Goal: Communication & Community: Answer question/provide support

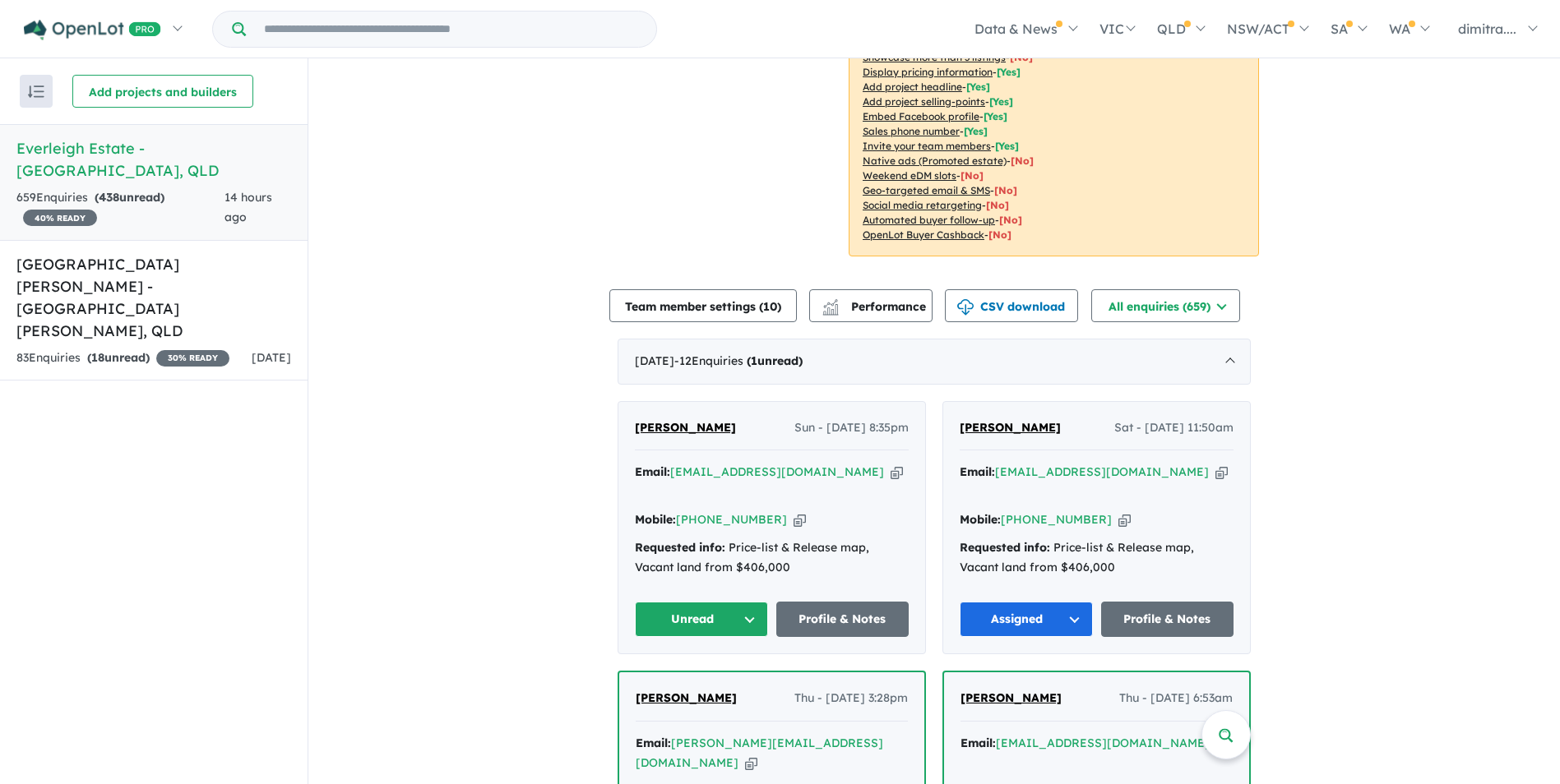
scroll to position [417, 0]
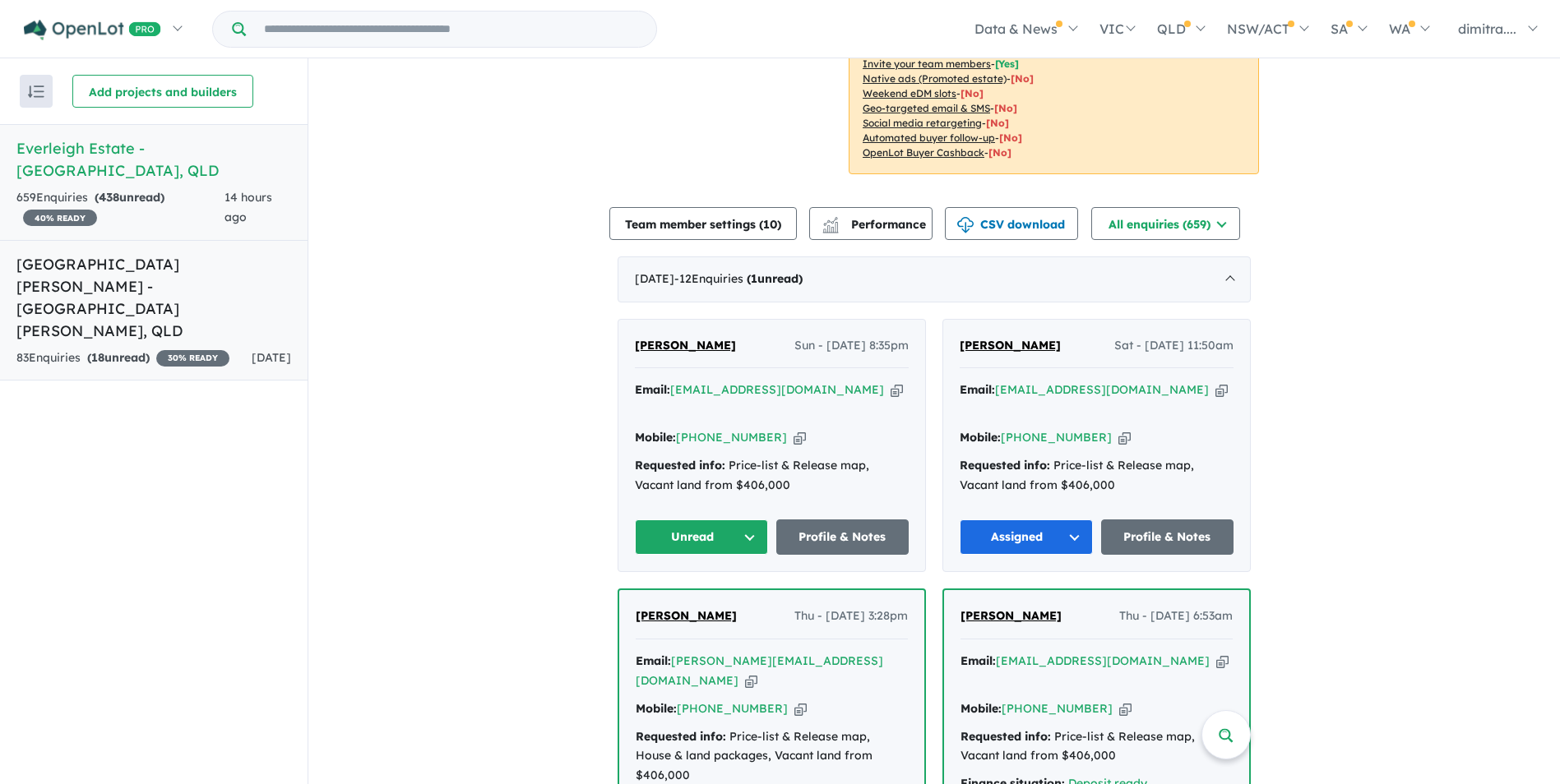
click at [140, 351] on strong "( 18 unread)" at bounding box center [118, 358] width 62 height 15
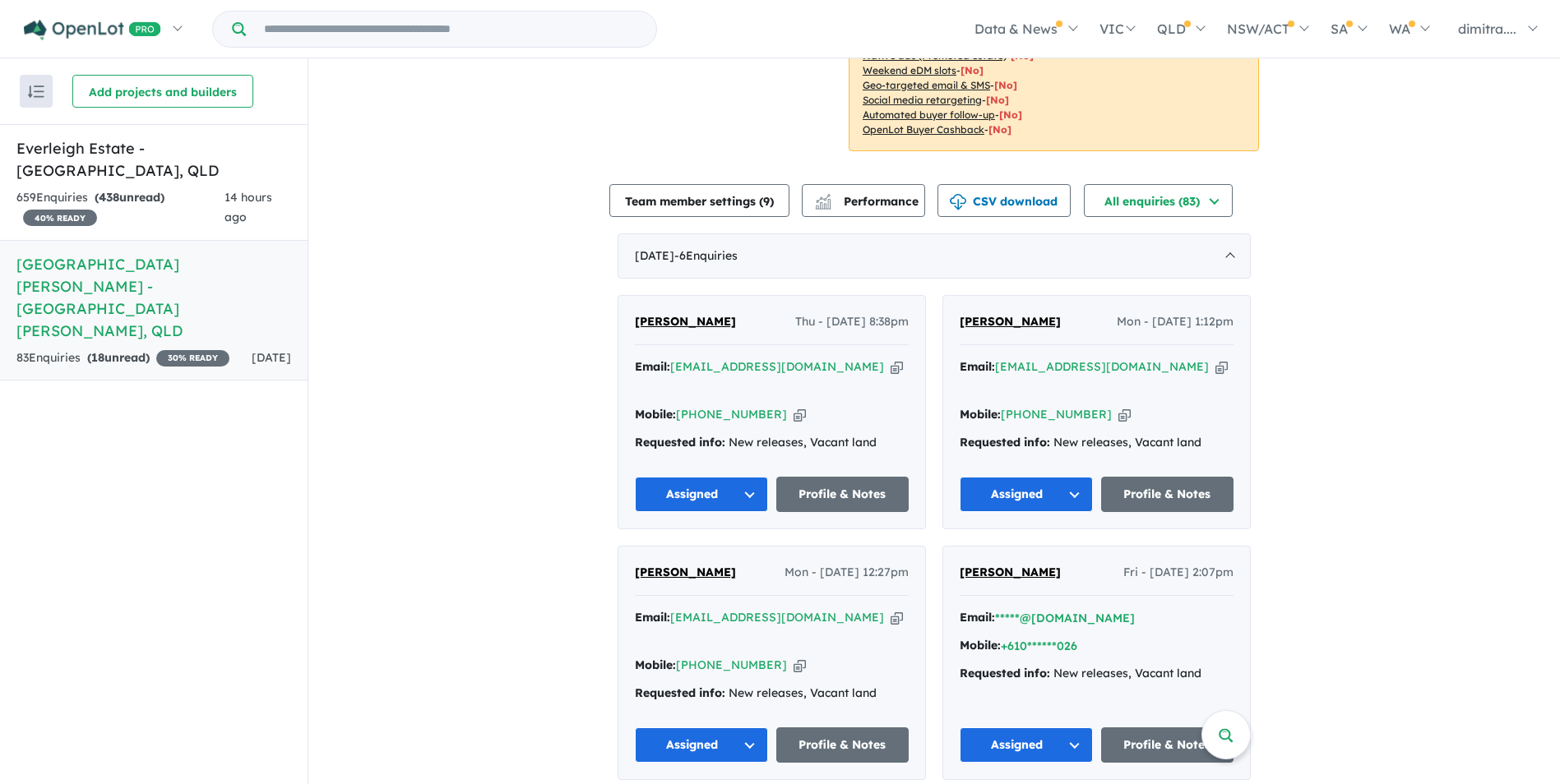
scroll to position [482, 0]
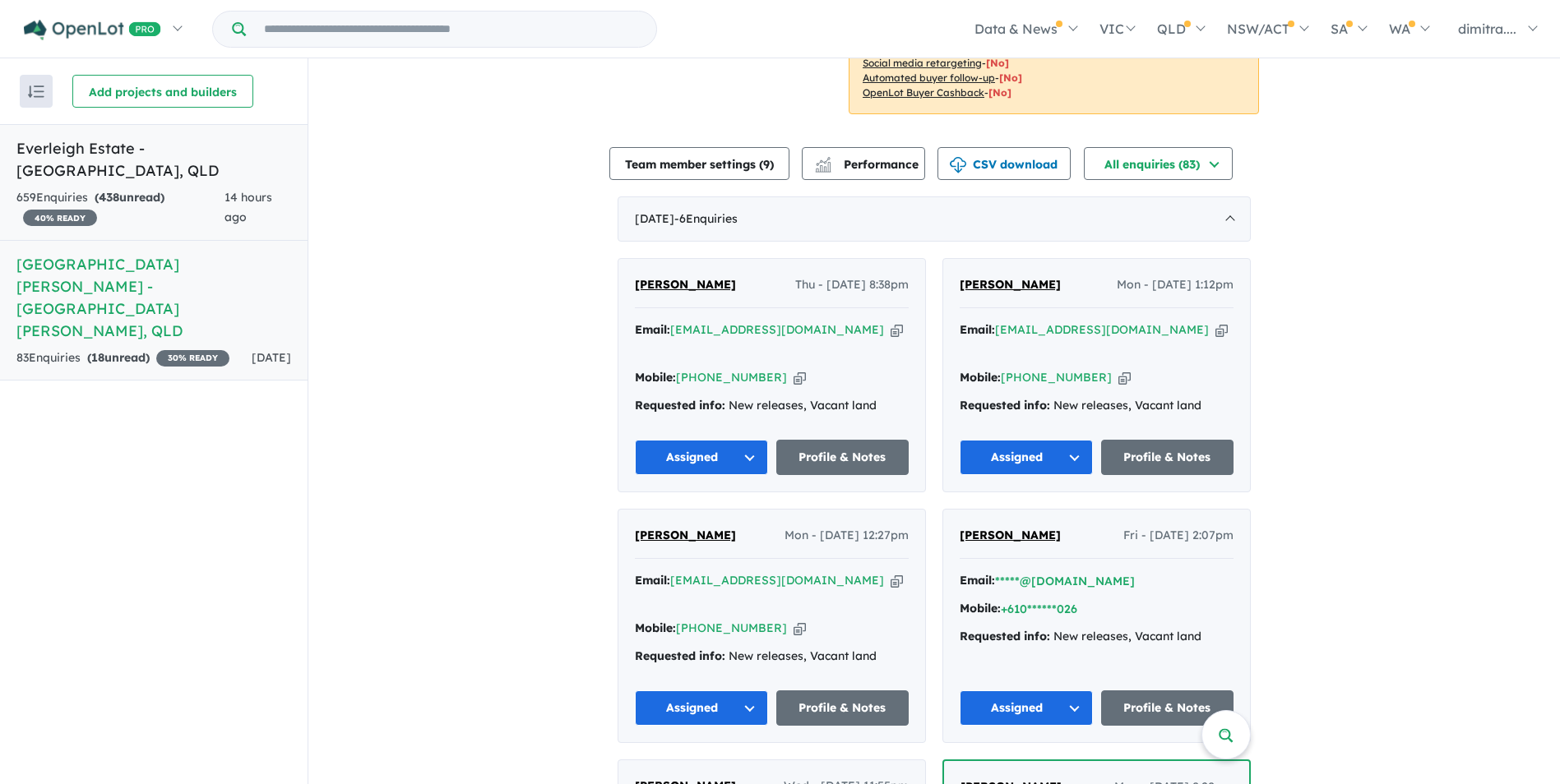
click at [188, 194] on div "659 Enquir ies ( 438 unread) 40 % READY" at bounding box center [120, 208] width 208 height 40
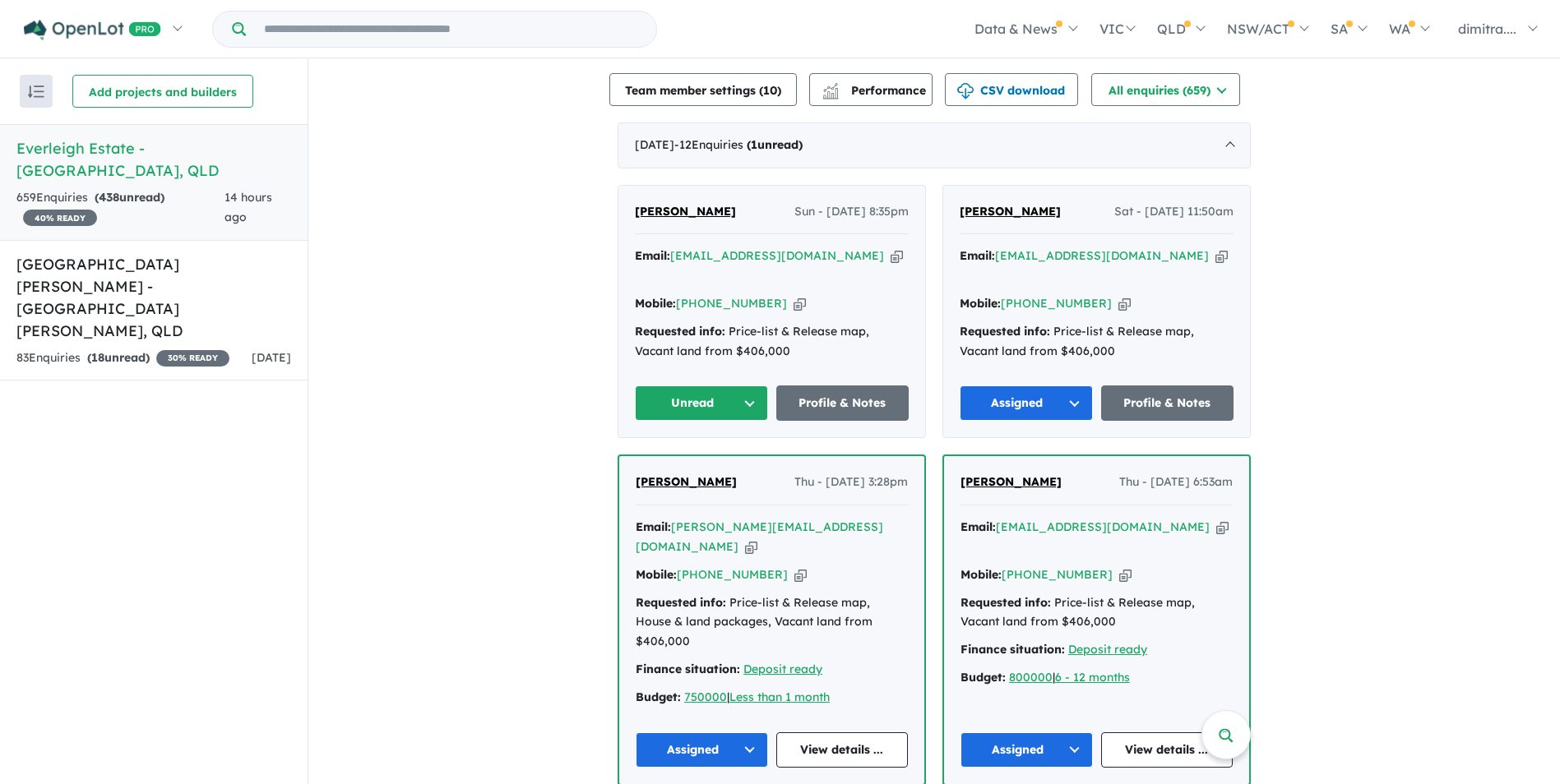
scroll to position [664, 0]
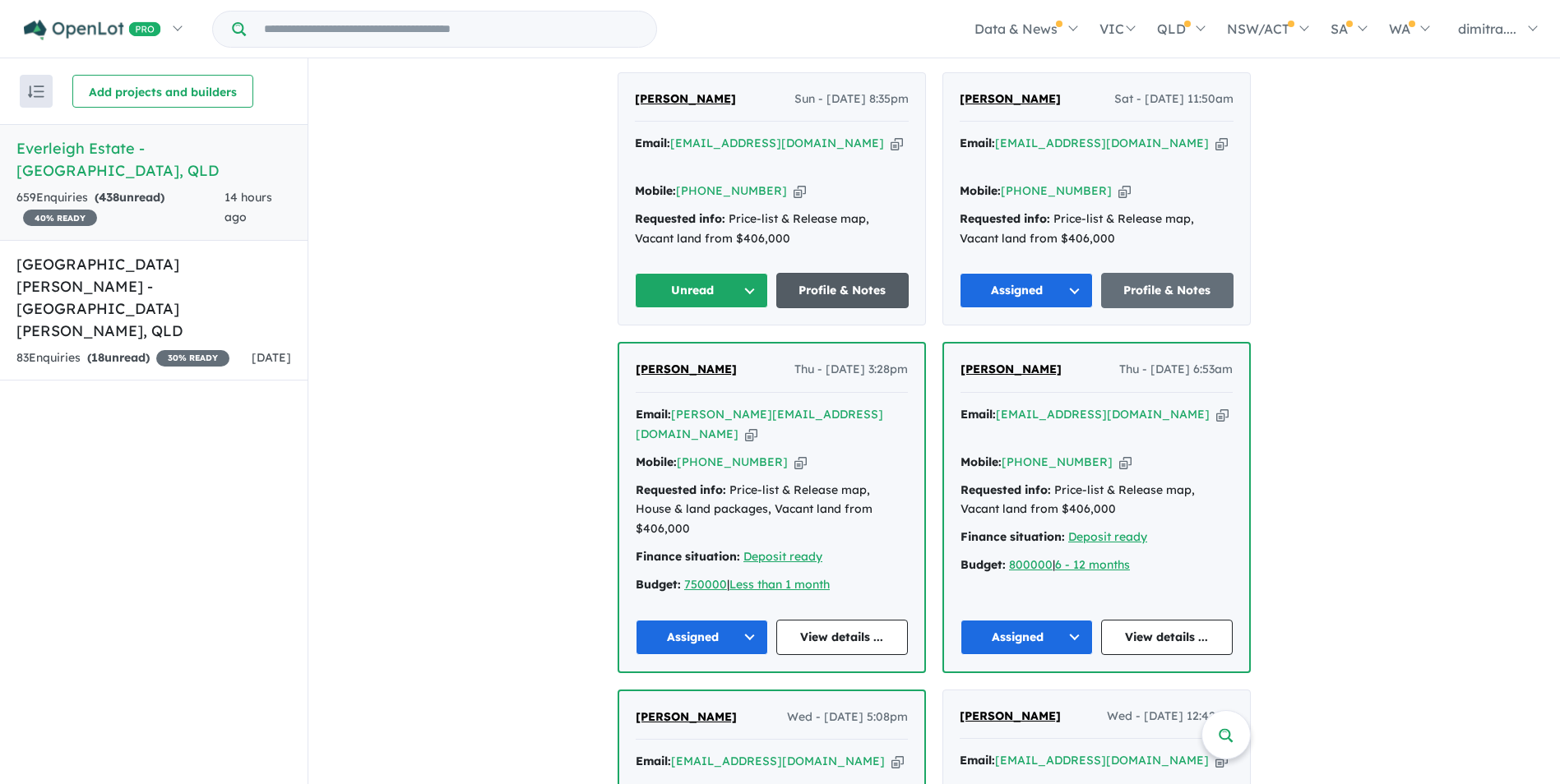
click at [820, 273] on link "Profile & Notes" at bounding box center [842, 291] width 133 height 36
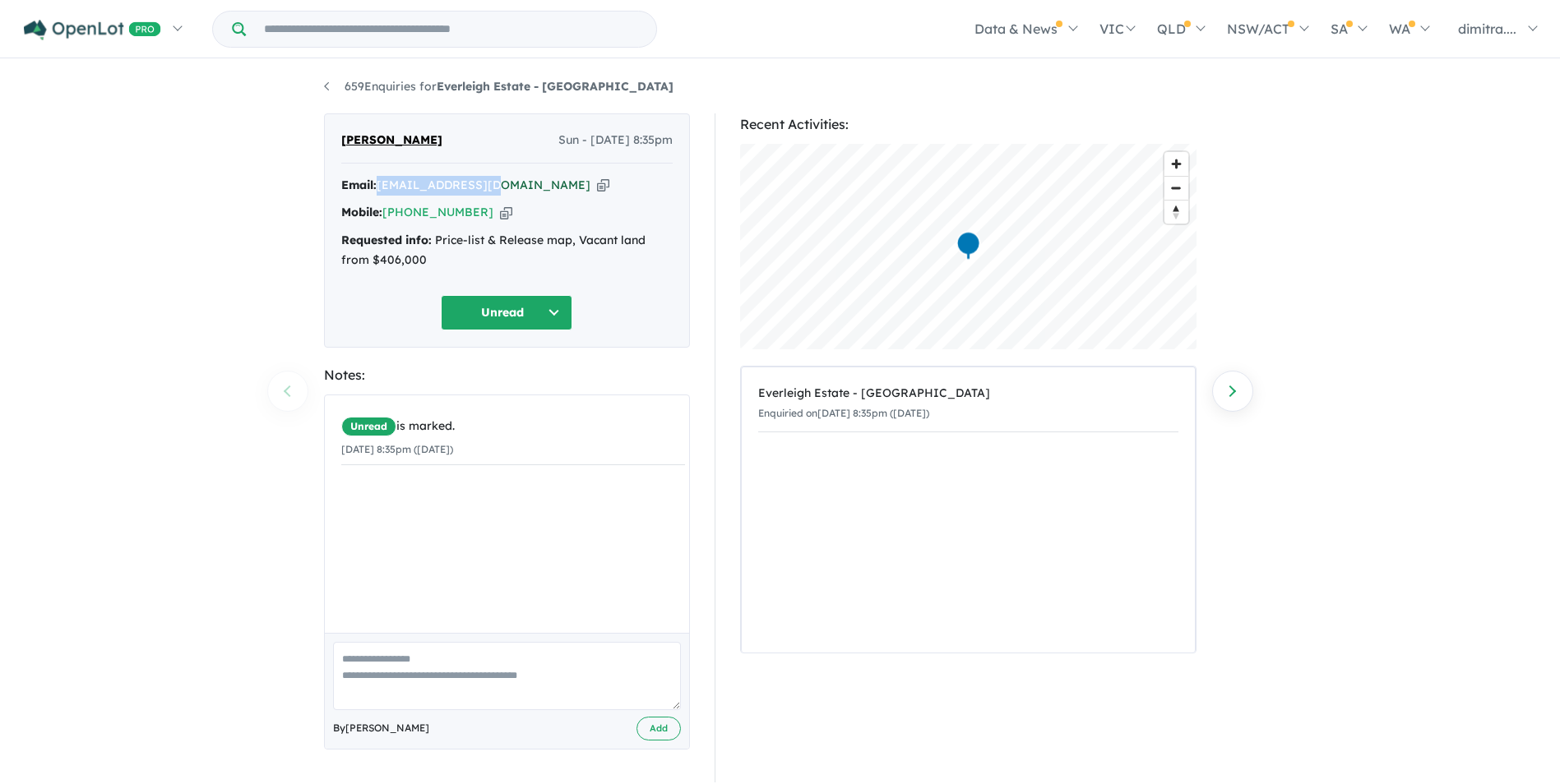
drag, startPoint x: 503, startPoint y: 188, endPoint x: 382, endPoint y: 183, distance: 121.1
click at [382, 183] on div "Email: [EMAIL_ADDRESS][DOMAIN_NAME] Copied!" at bounding box center [506, 186] width 331 height 20
drag, startPoint x: 382, startPoint y: 183, endPoint x: 403, endPoint y: 183, distance: 21.0
copy a%20Everleigh%20Estate%20-%20Greenbank"] "[EMAIL_ADDRESS][DOMAIN_NAME]"
click at [480, 315] on button "Unread" at bounding box center [506, 313] width 132 height 36
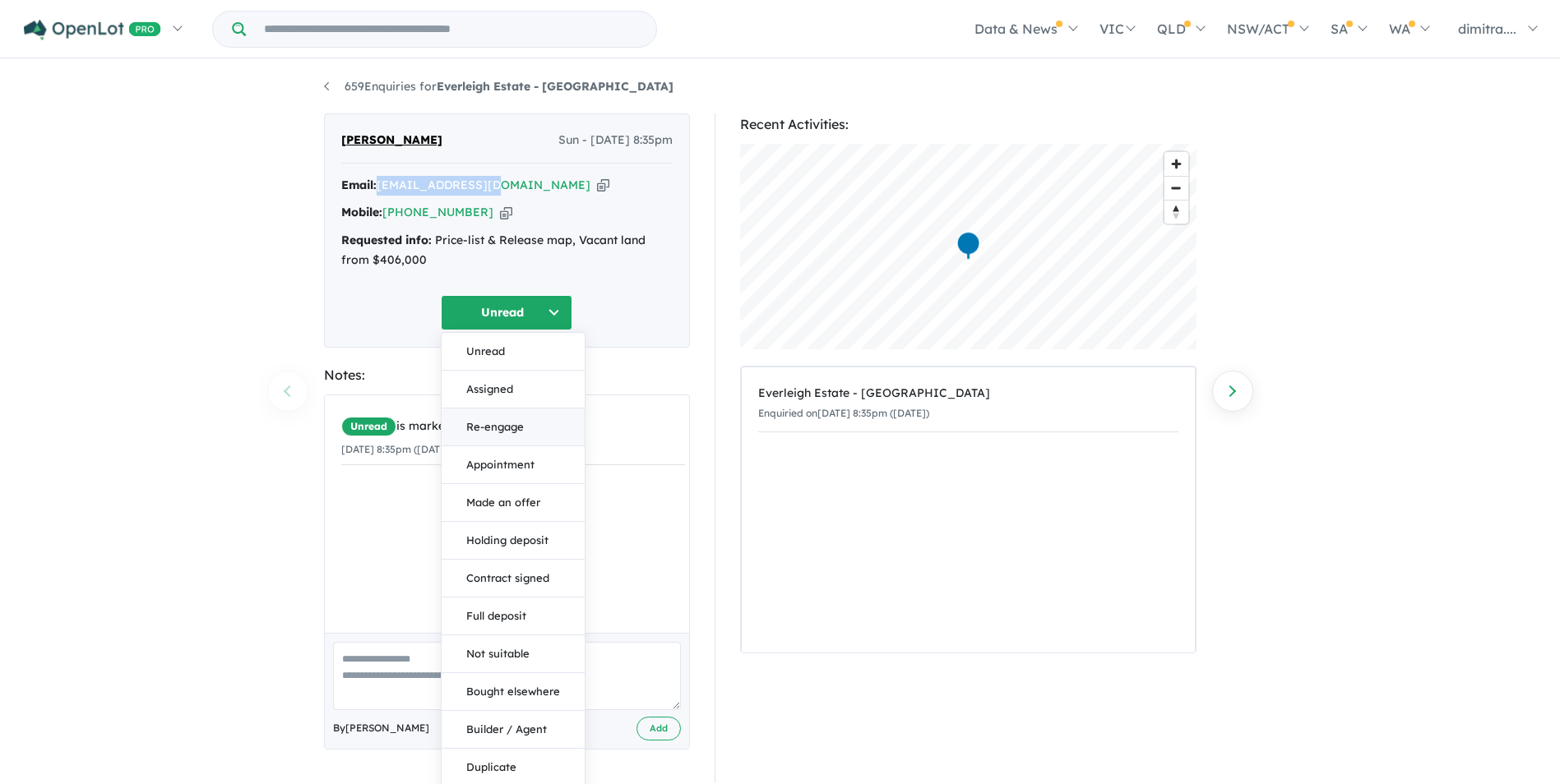
click at [514, 430] on button "Re-engage" at bounding box center [513, 427] width 143 height 38
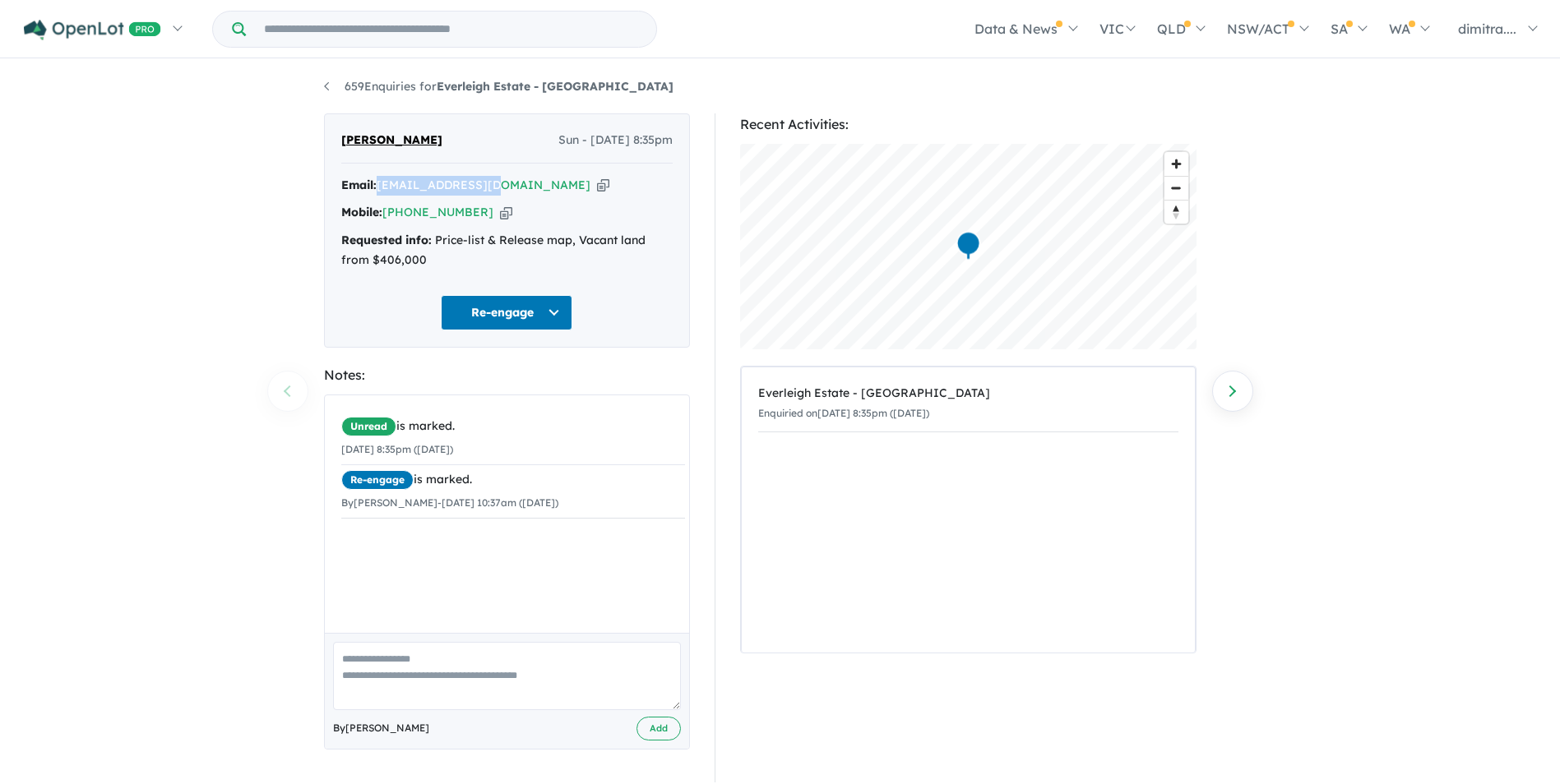
click at [510, 323] on button "Re-engage" at bounding box center [506, 313] width 132 height 36
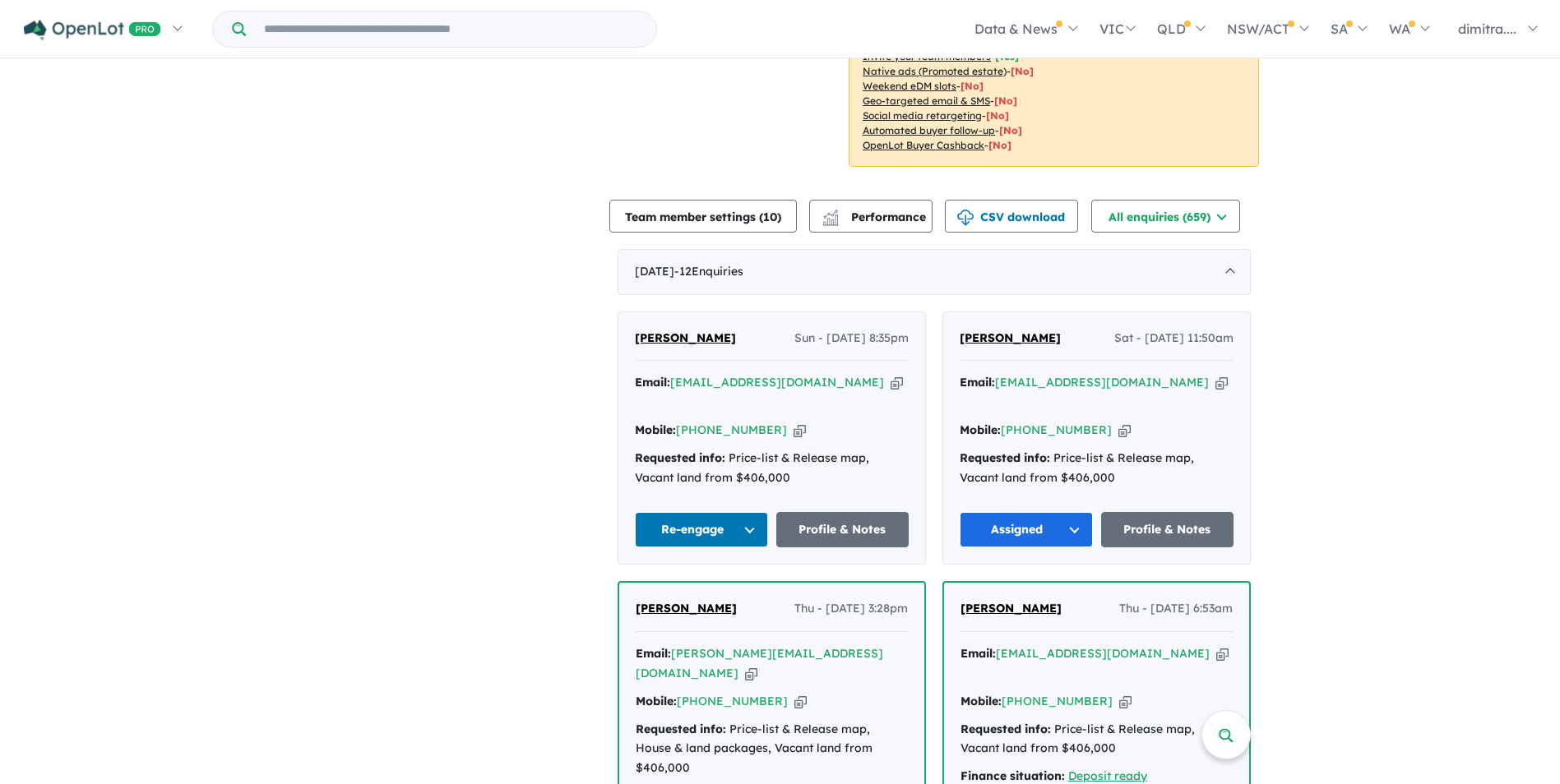
scroll to position [420, 0]
